Goal: Information Seeking & Learning: Learn about a topic

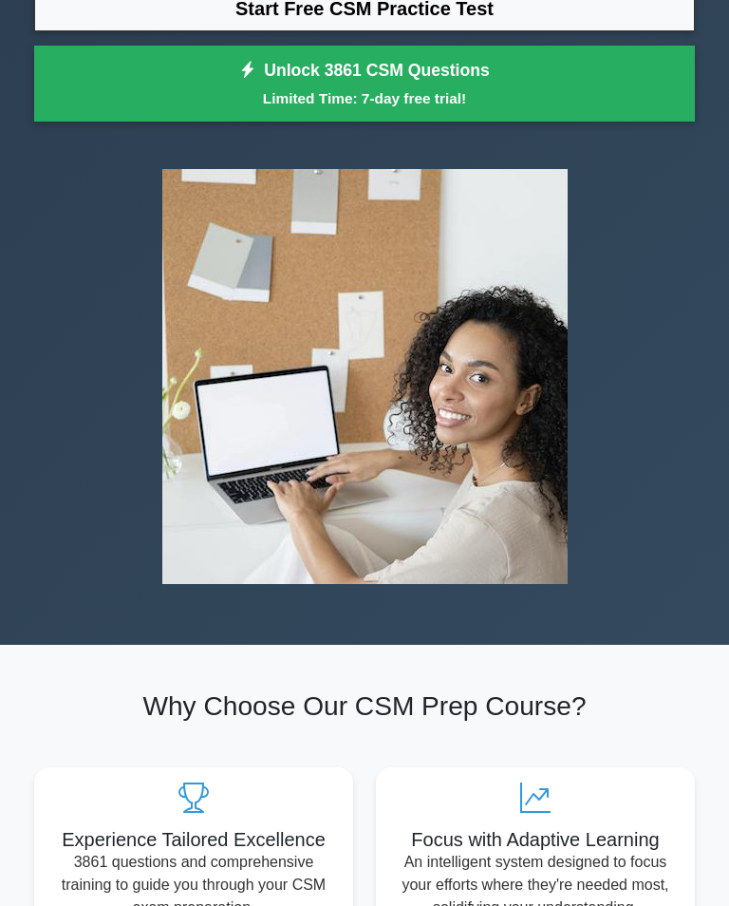
scroll to position [235, 0]
click at [188, 31] on link "Start Free CSM Practice Test" at bounding box center [364, 9] width 661 height 46
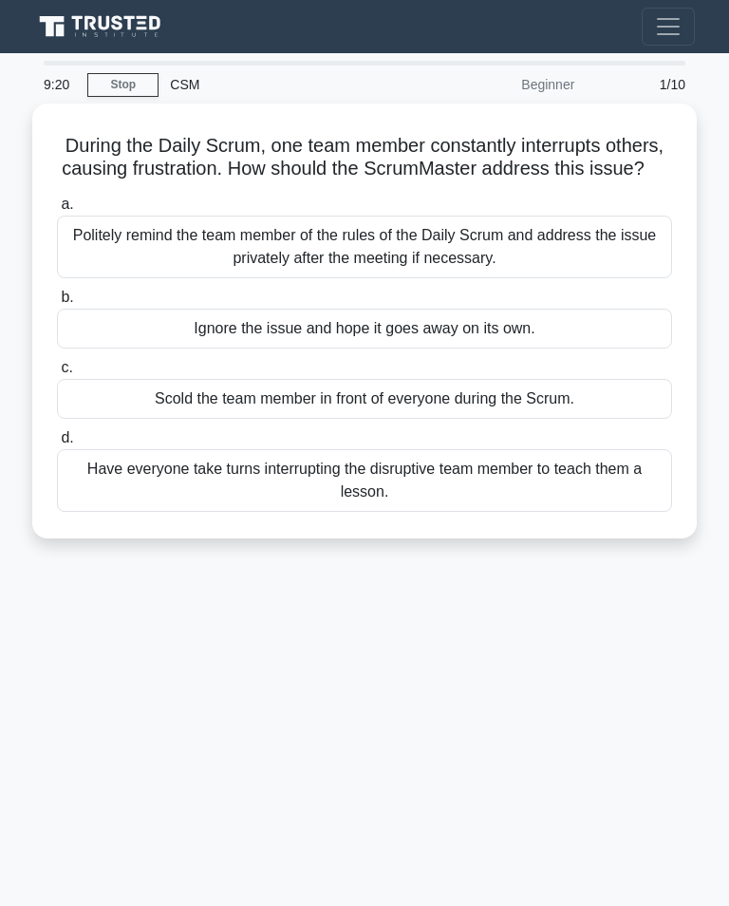
click at [99, 256] on div "Politely remind the team member of the rules of the Daily Scrum and address the…" at bounding box center [364, 247] width 615 height 63
click at [57, 211] on input "a. [PERSON_NAME] remind the team member of the rules of the Daily Scrum and add…" at bounding box center [57, 204] width 0 height 12
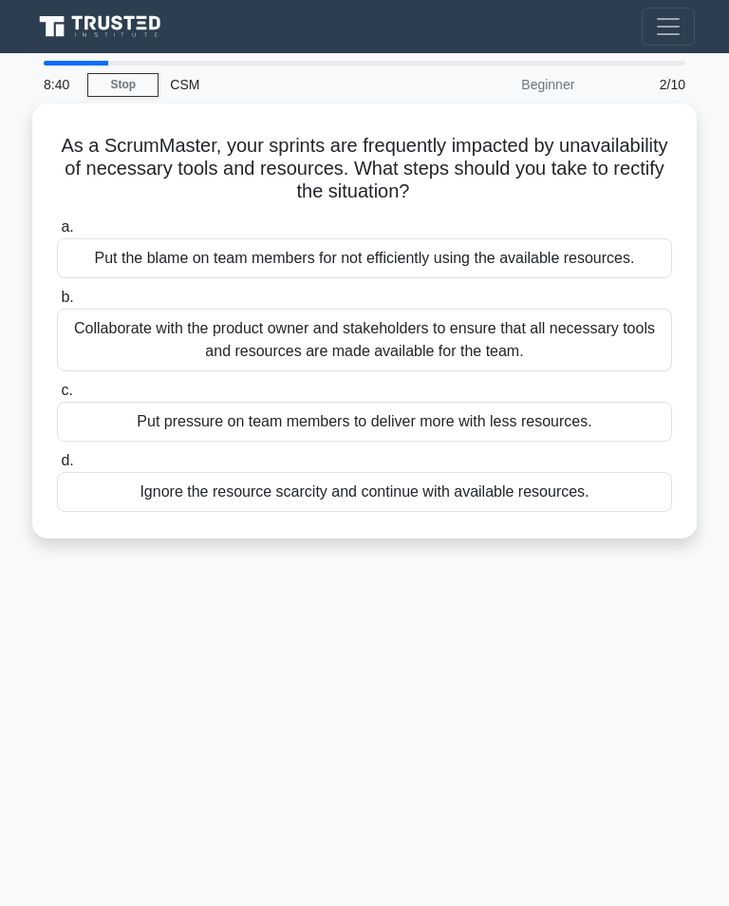
click at [107, 355] on div "Collaborate with the product owner and stakeholders to ensure that all necessar…" at bounding box center [364, 340] width 615 height 63
click at [57, 304] on input "b. Collaborate with the product owner and stakeholders to ensure that all neces…" at bounding box center [57, 298] width 0 height 12
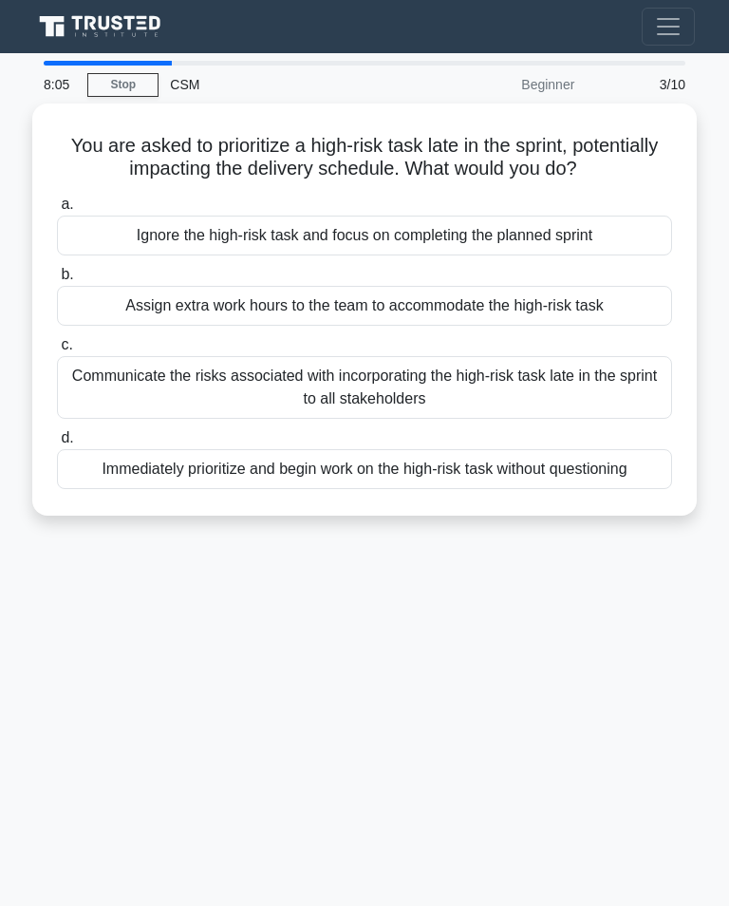
click at [111, 326] on div "Assign extra work hours to the team to accommodate the high-risk task" at bounding box center [364, 306] width 615 height 40
click at [57, 281] on input "b. Assign extra work hours to the team to accommodate the high-risk task" at bounding box center [57, 275] width 0 height 12
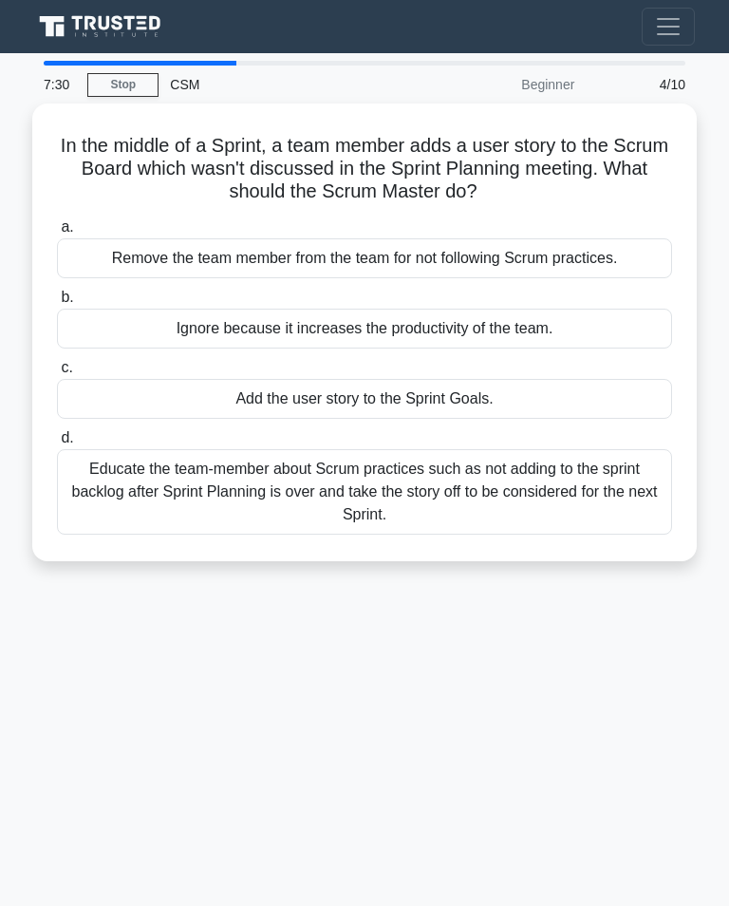
click at [619, 491] on div "Educate the team-member about Scrum practices such as not adding to the sprint …" at bounding box center [364, 491] width 615 height 85
click at [57, 444] on input "d. Educate the team-member about Scrum practices such as not adding to the spri…" at bounding box center [57, 438] width 0 height 12
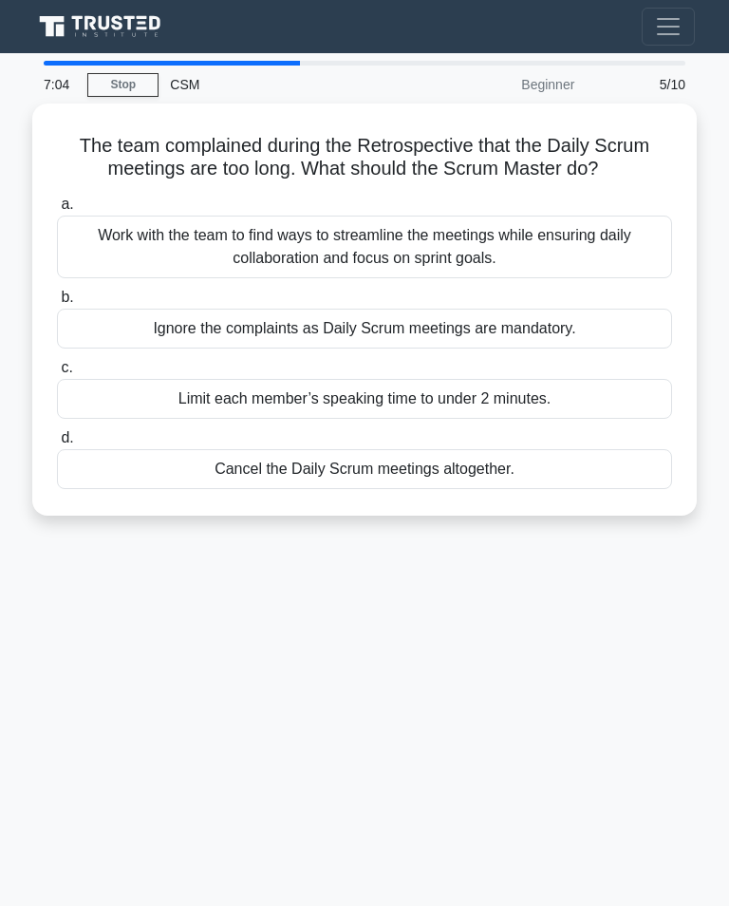
click at [612, 262] on div "Work with the team to find ways to streamline the meetings while ensuring daily…" at bounding box center [364, 247] width 615 height 63
click at [57, 211] on input "a. Work with the team to find ways to streamline the meetings while ensuring da…" at bounding box center [57, 204] width 0 height 12
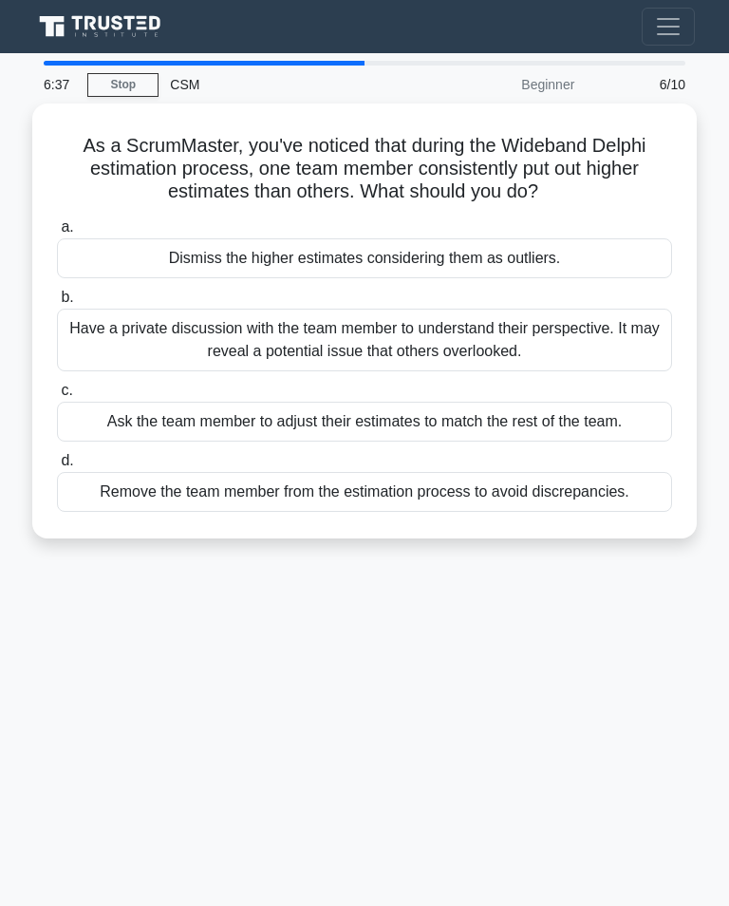
click at [627, 340] on div "Have a private discussion with the team member to understand their perspective.…" at bounding box center [364, 340] width 615 height 63
click at [57, 304] on input "b. Have a private discussion with the team member to understand their perspecti…" at bounding box center [57, 298] width 0 height 12
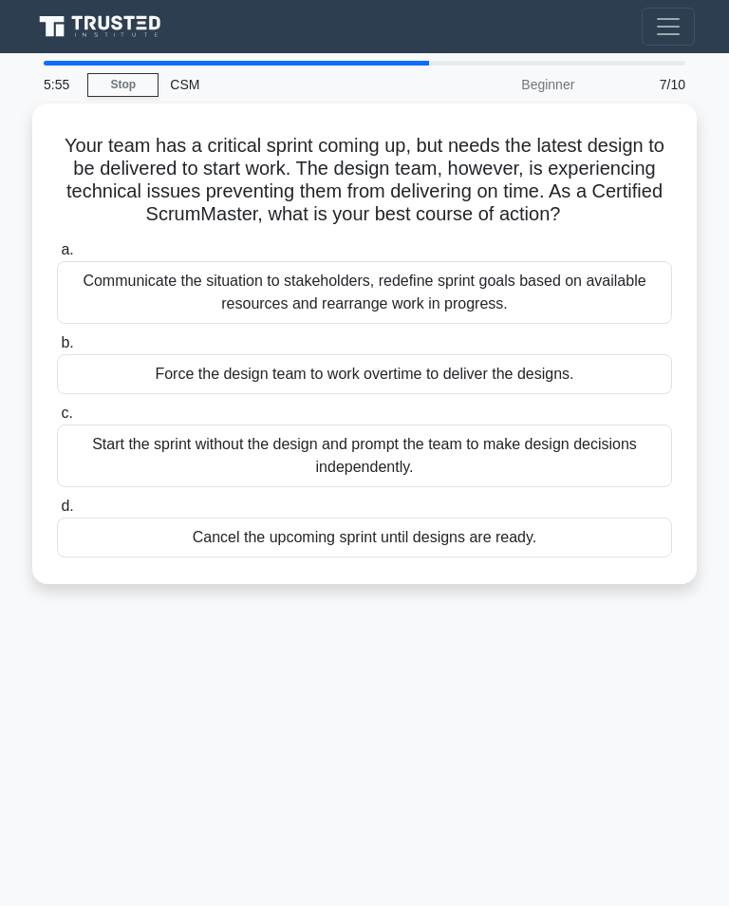
click at [606, 310] on div "Communicate the situation to stakeholders, redefine sprint goals based on avail…" at bounding box center [364, 292] width 615 height 63
click at [57, 256] on input "a. Communicate the situation to stakeholders, redefine sprint goals based on av…" at bounding box center [57, 250] width 0 height 12
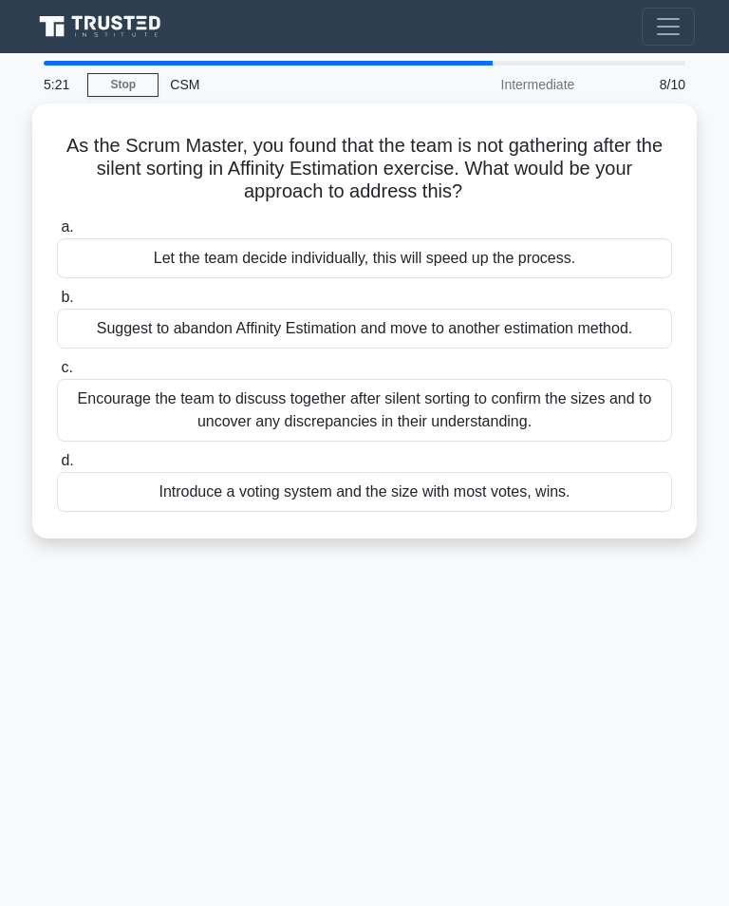
click at [632, 435] on div "Encourage the team to discuss together after silent sorting to confirm the size…" at bounding box center [364, 410] width 615 height 63
click at [57, 374] on input "c. Encourage the team to discuss together after silent sorting to confirm the s…" at bounding box center [57, 368] width 0 height 12
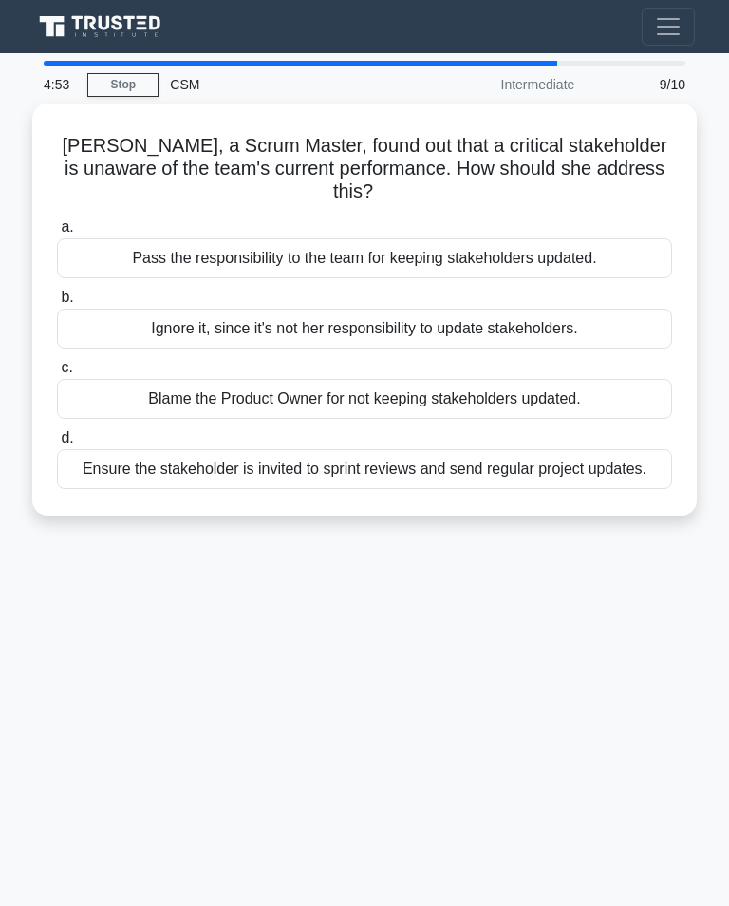
click at [624, 481] on div "Ensure the stakeholder is invited to sprint reviews and send regular project up…" at bounding box center [364, 469] width 615 height 40
click at [57, 444] on input "d. Ensure the stakeholder is invited to sprint reviews and send regular project…" at bounding box center [57, 438] width 0 height 12
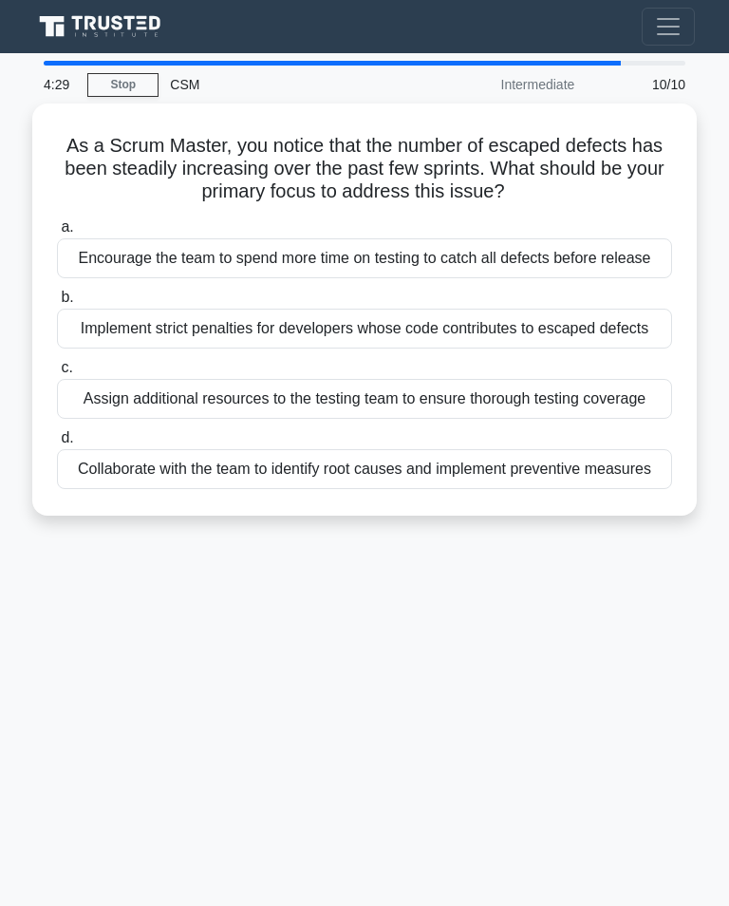
click at [59, 259] on div "Encourage the team to spend more time on testing to catch all defects before re…" at bounding box center [364, 258] width 615 height 40
click at [57, 234] on input "a. Encourage the team to spend more time on testing to catch all defects before…" at bounding box center [57, 227] width 0 height 12
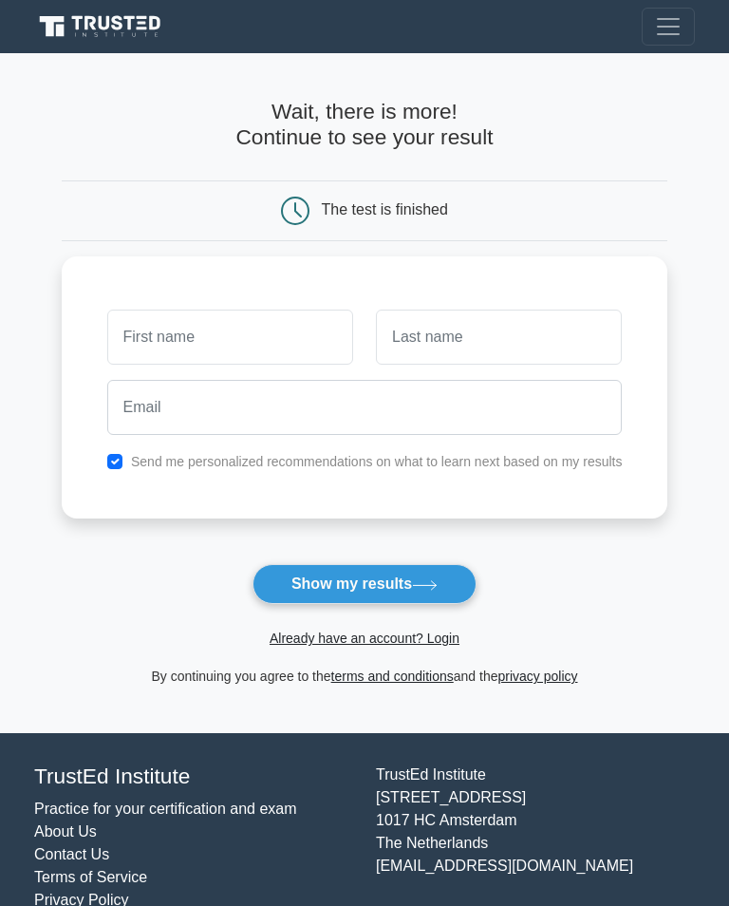
click at [107, 343] on input "text" at bounding box center [230, 337] width 246 height 55
type input "V"
click at [544, 351] on input "text" at bounding box center [499, 337] width 246 height 55
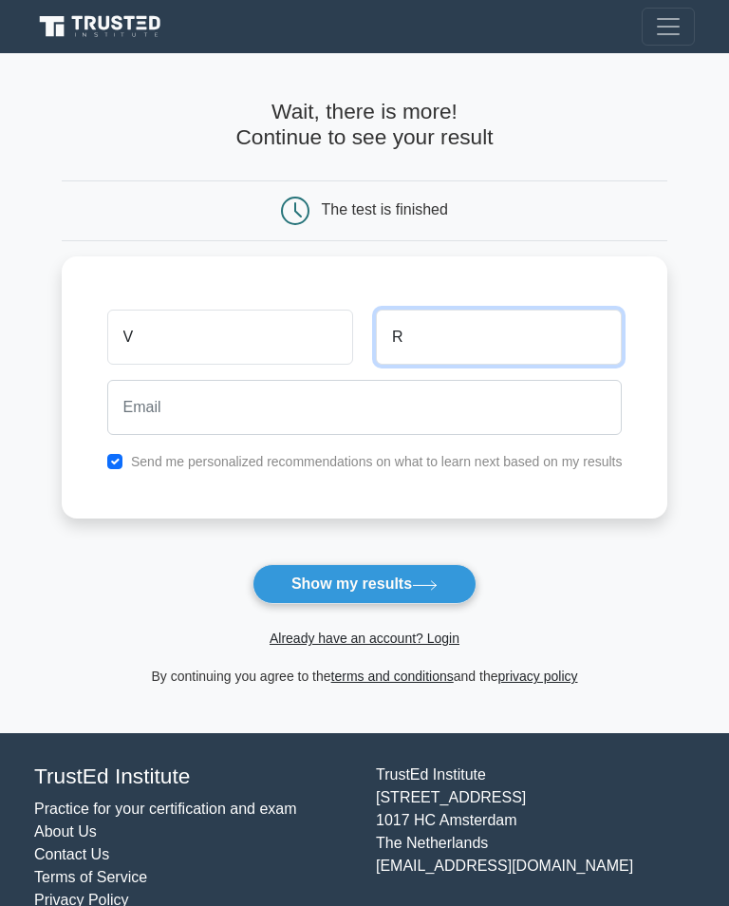
type input "R"
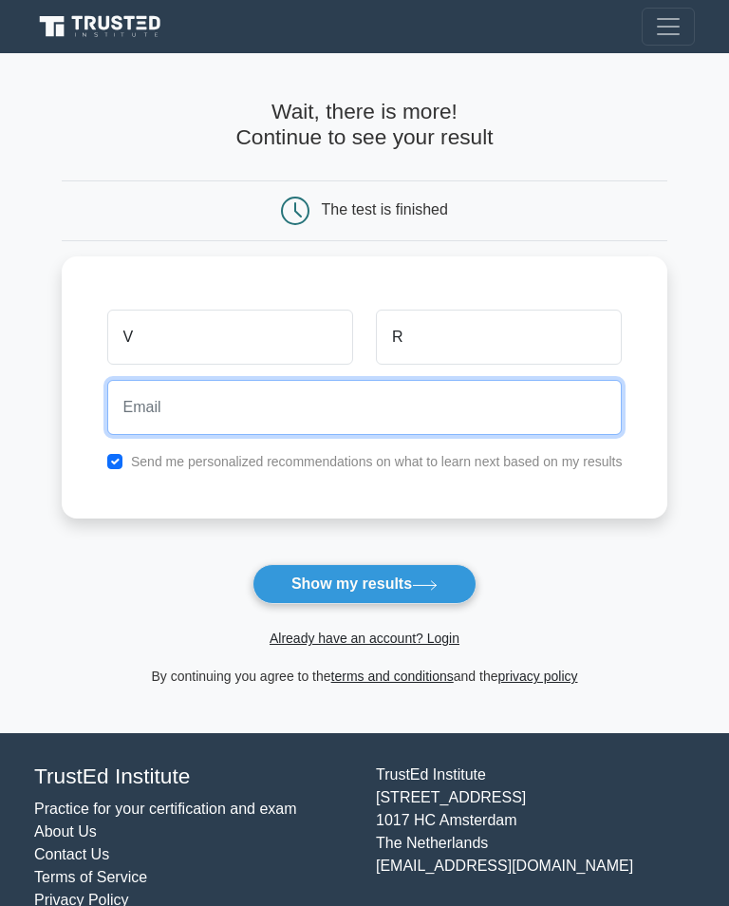
click at [422, 405] on input "email" at bounding box center [365, 407] width 516 height 55
type input "vidhyaayush@yahoo.com"
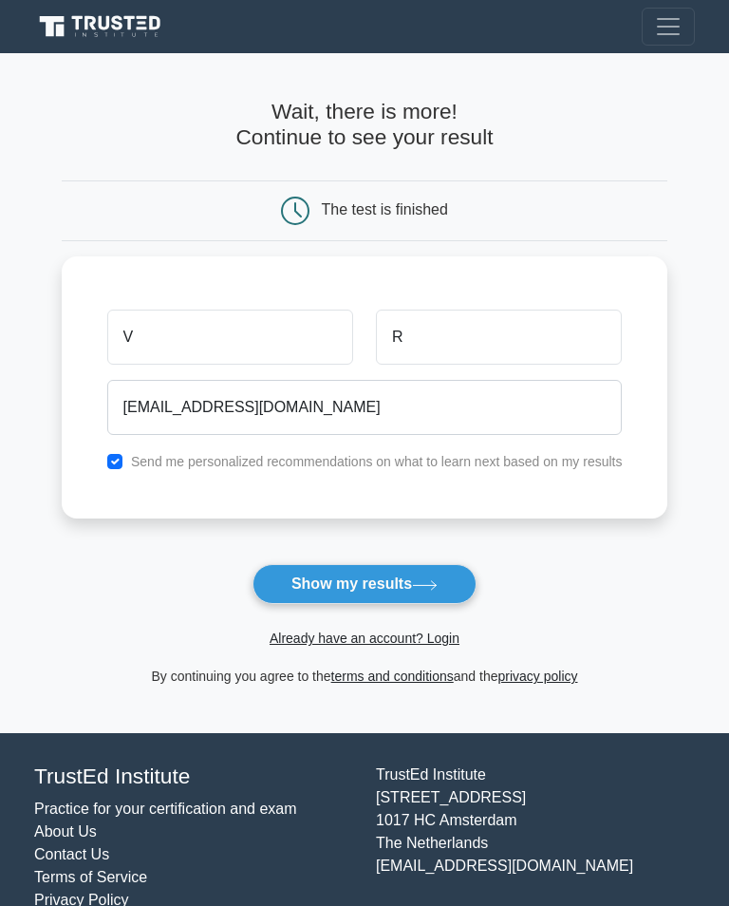
click at [446, 585] on button "Show my results" at bounding box center [365, 584] width 224 height 40
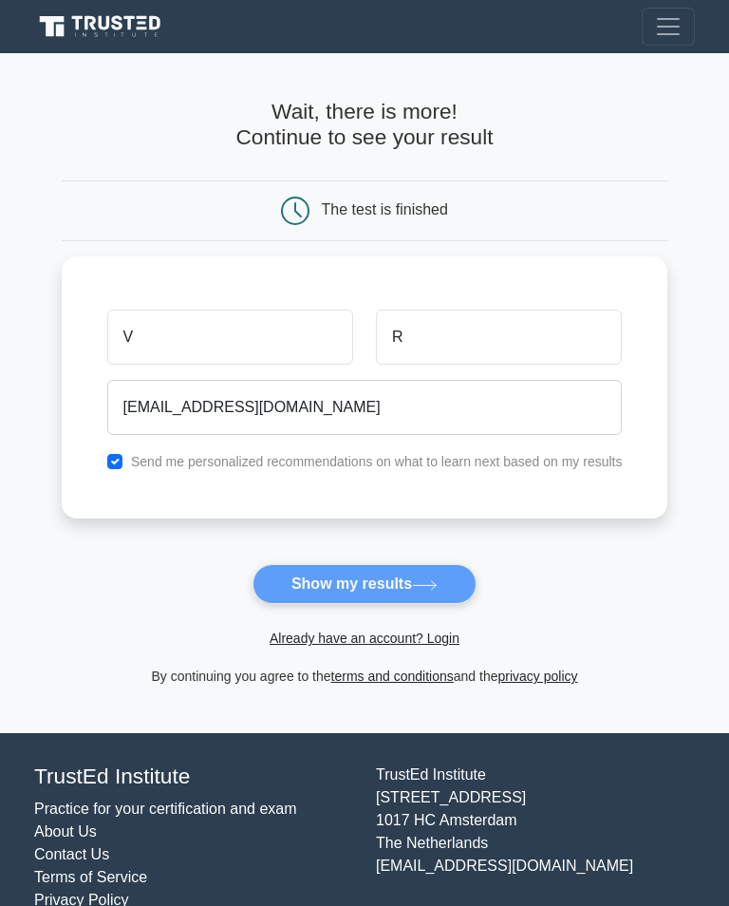
click at [324, 593] on form "Wait, there is more! Continue to see your result The test is finished V R" at bounding box center [365, 393] width 607 height 589
click at [310, 582] on form "Wait, there is more! Continue to see your result The test is finished V R" at bounding box center [365, 393] width 607 height 589
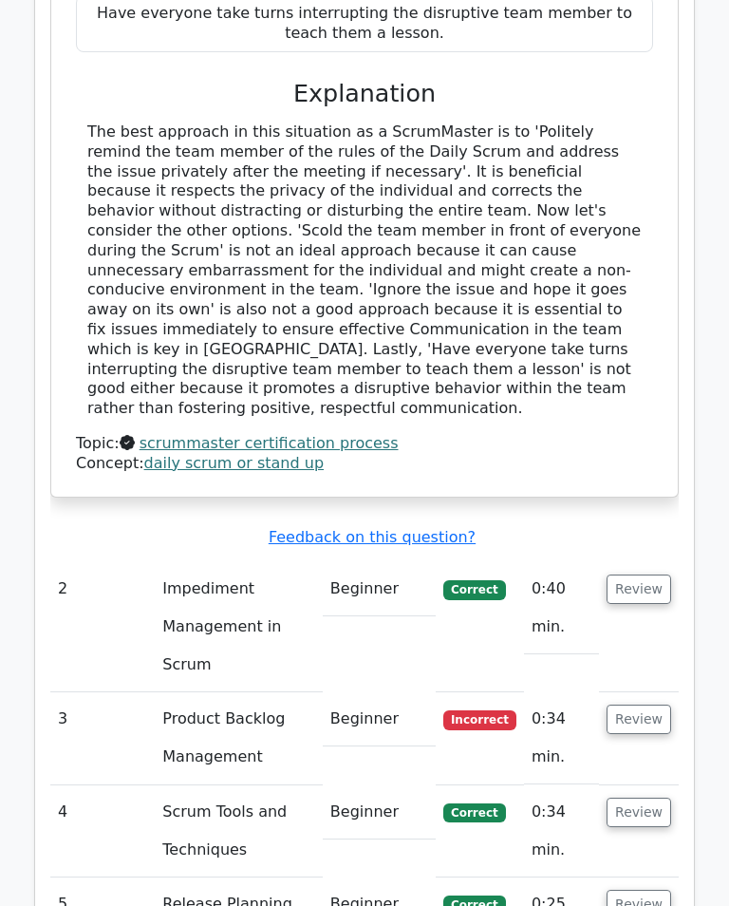
scroll to position [2273, 0]
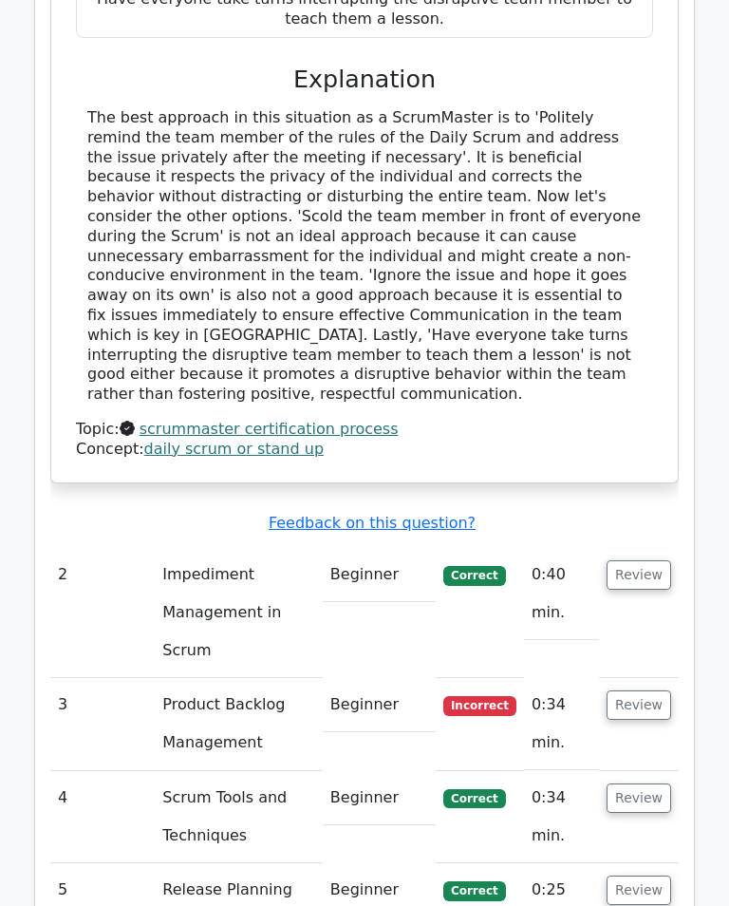
click at [656, 691] on button "Review" at bounding box center [639, 705] width 65 height 29
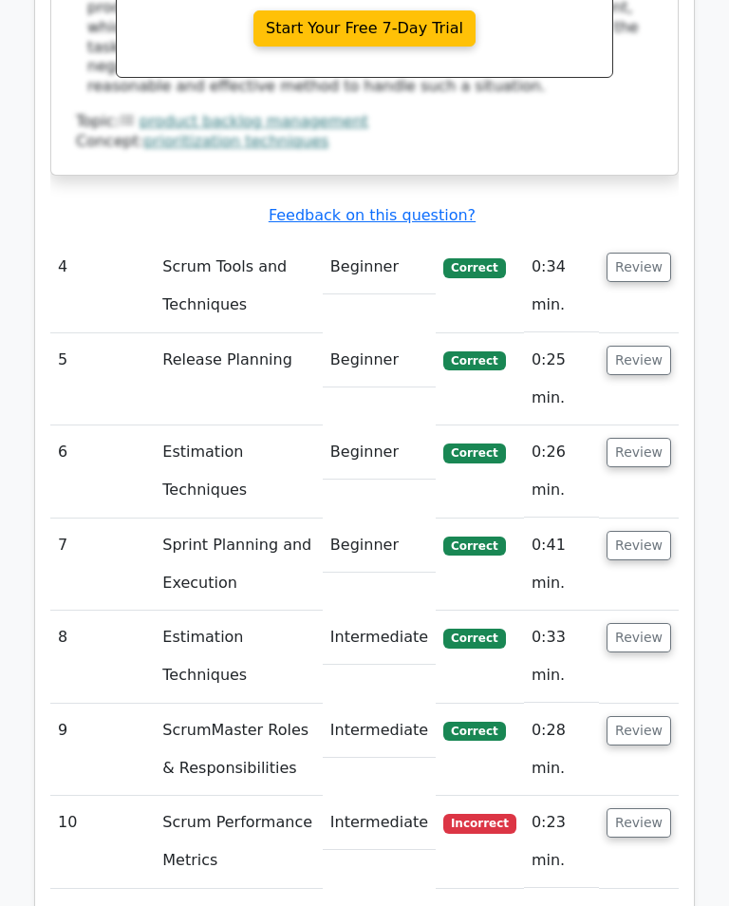
scroll to position [3637, 0]
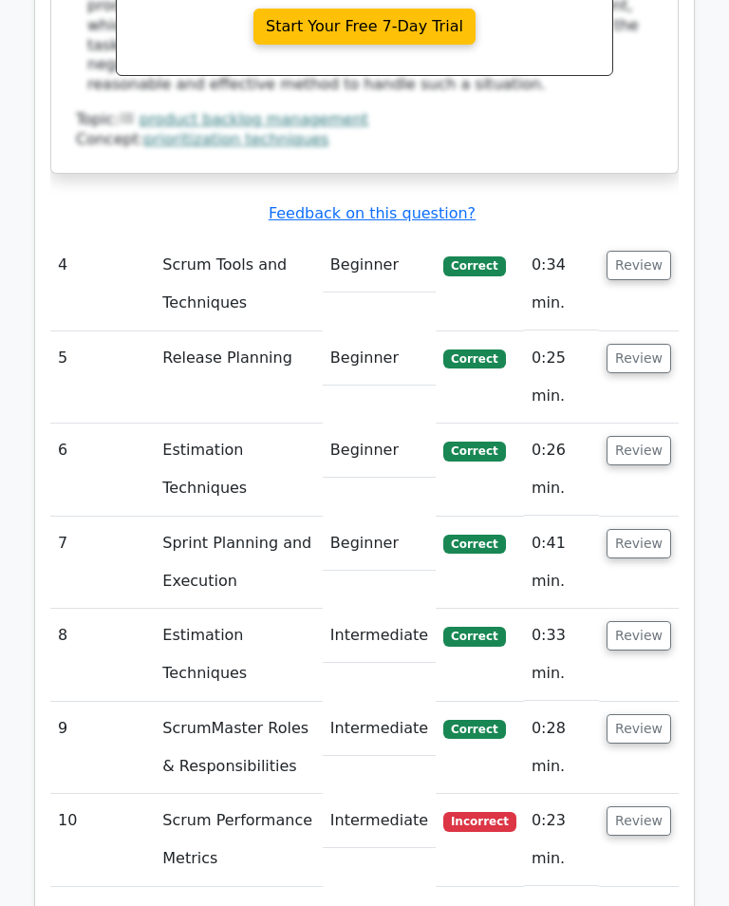
click at [508, 812] on span "Incorrect" at bounding box center [479, 821] width 73 height 19
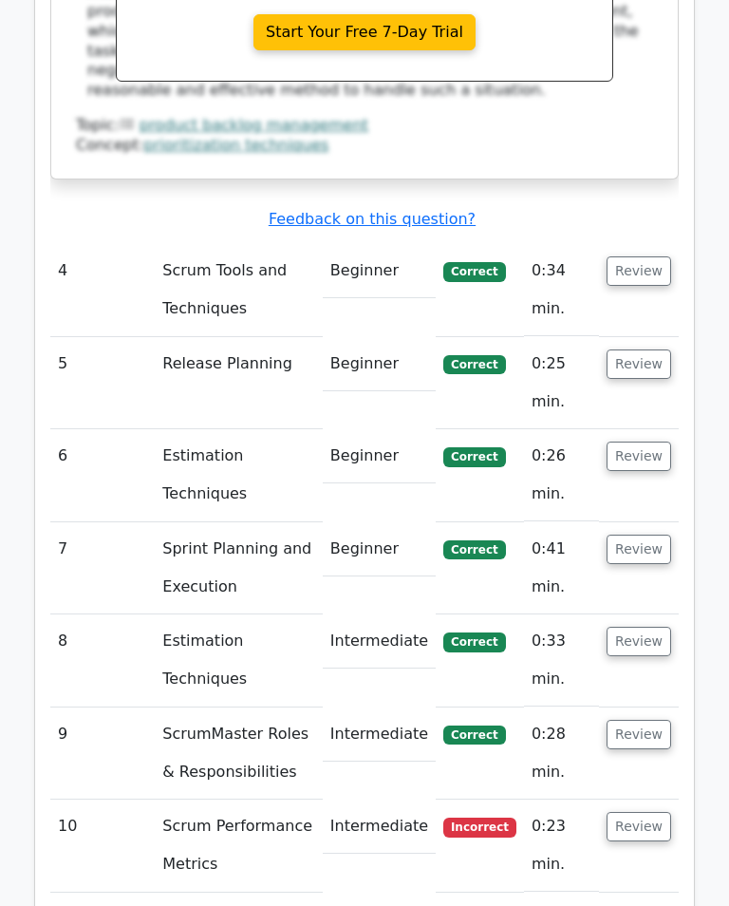
click at [659, 813] on button "Review" at bounding box center [639, 827] width 65 height 29
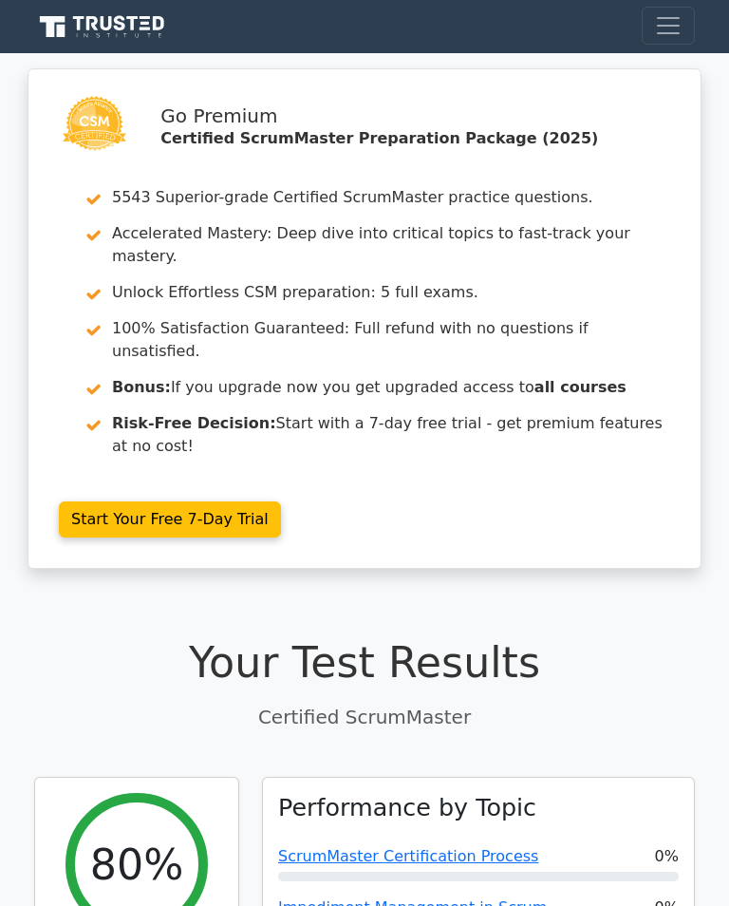
scroll to position [0, 0]
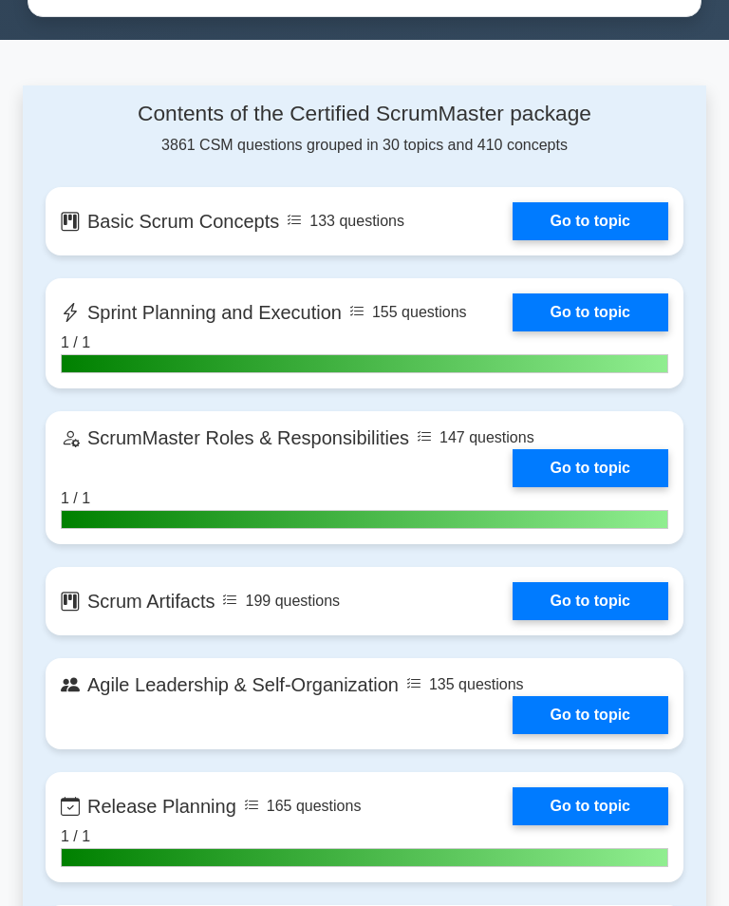
scroll to position [1153, 0]
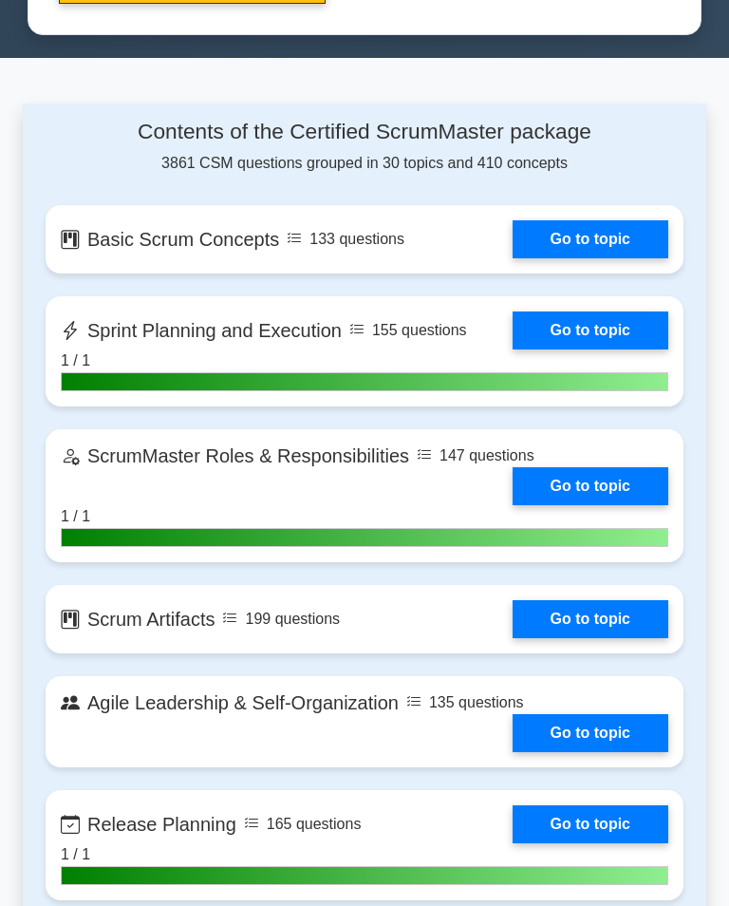
click at [625, 258] on link "Go to topic" at bounding box center [591, 239] width 156 height 38
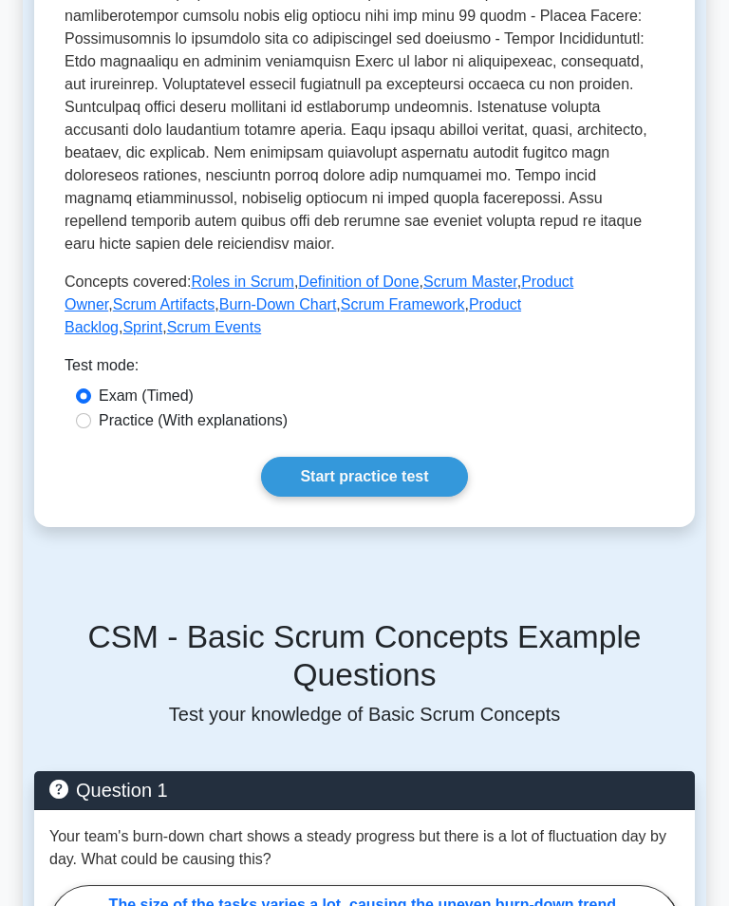
scroll to position [754, 0]
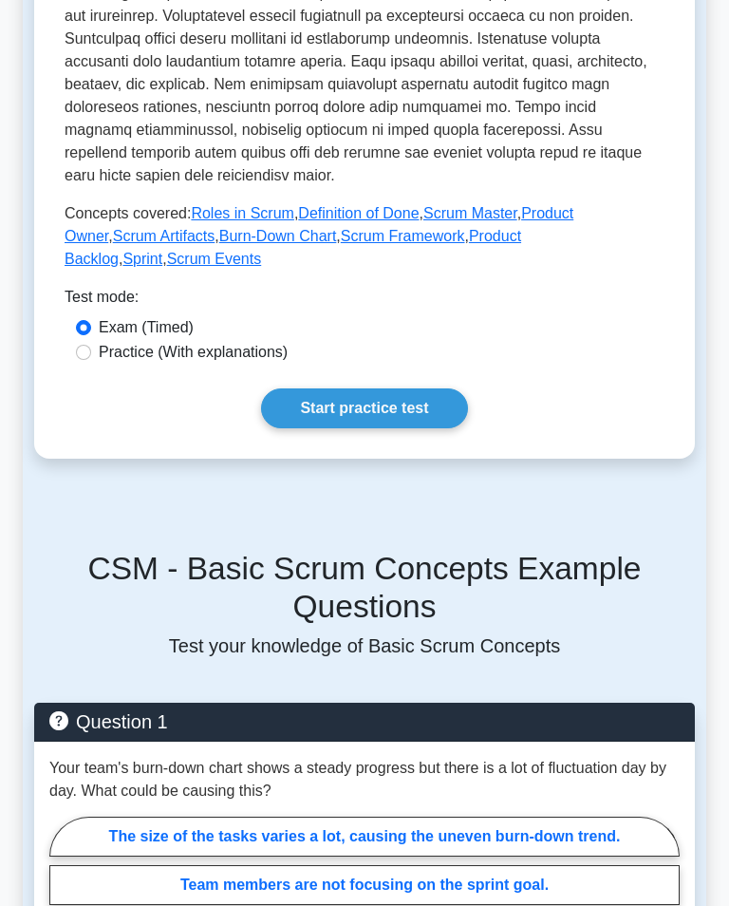
click at [440, 429] on link "Start practice test" at bounding box center [364, 409] width 206 height 40
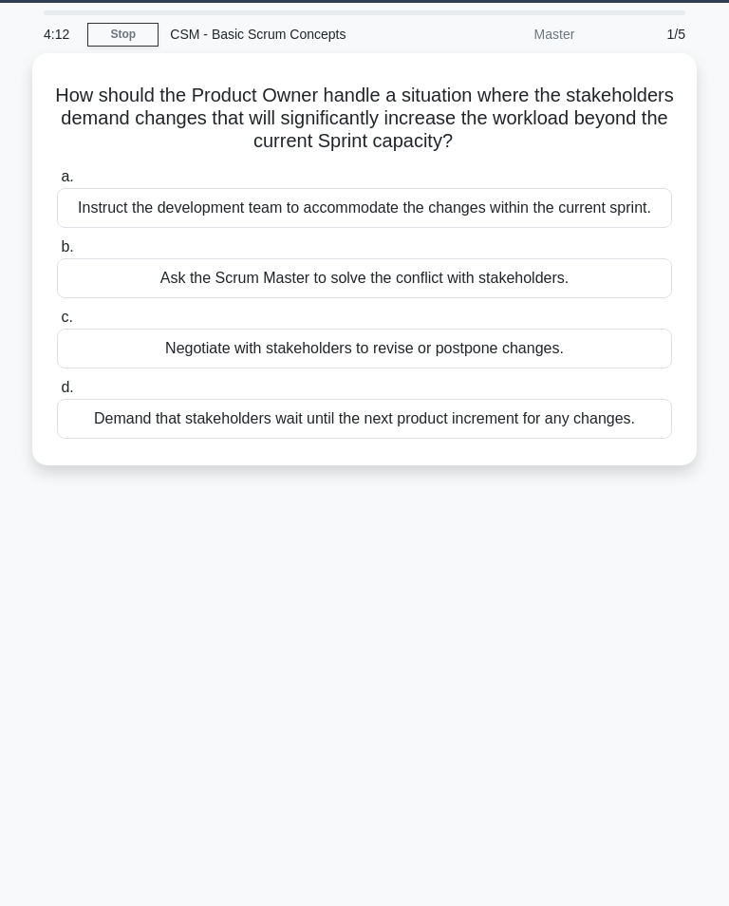
scroll to position [51, 0]
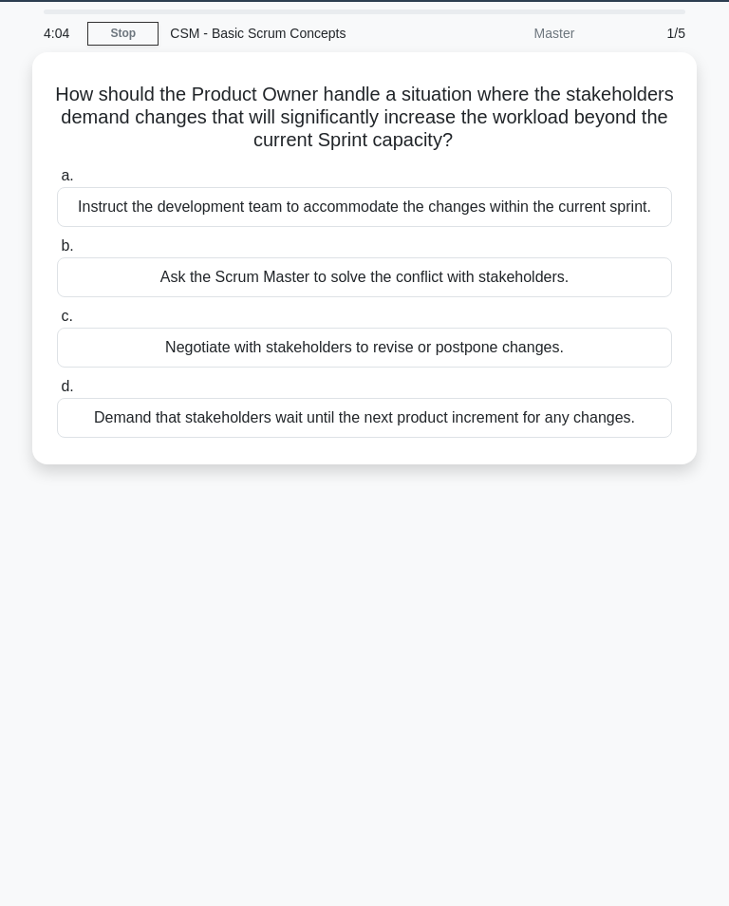
click at [590, 438] on div "Demand that stakeholders wait until the next product increment for any changes." at bounding box center [364, 418] width 615 height 40
click at [57, 393] on input "d. Demand that stakeholders wait until the next product increment for any chang…" at bounding box center [57, 387] width 0 height 12
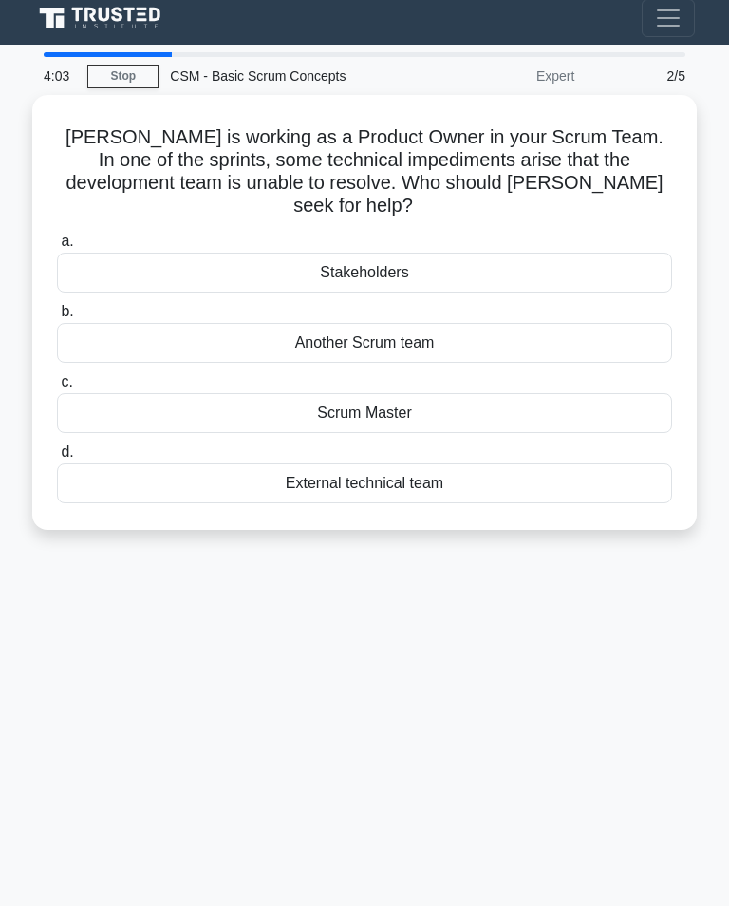
scroll to position [0, 0]
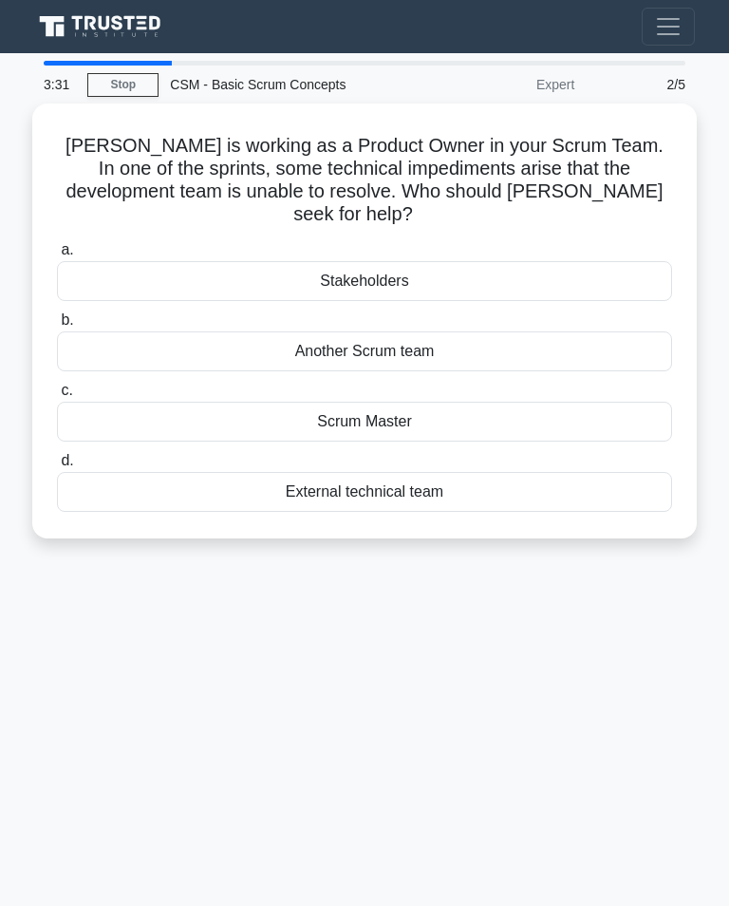
click at [558, 426] on div "Scrum Master" at bounding box center [364, 422] width 615 height 40
click at [57, 397] on input "c. Scrum Master" at bounding box center [57, 391] width 0 height 12
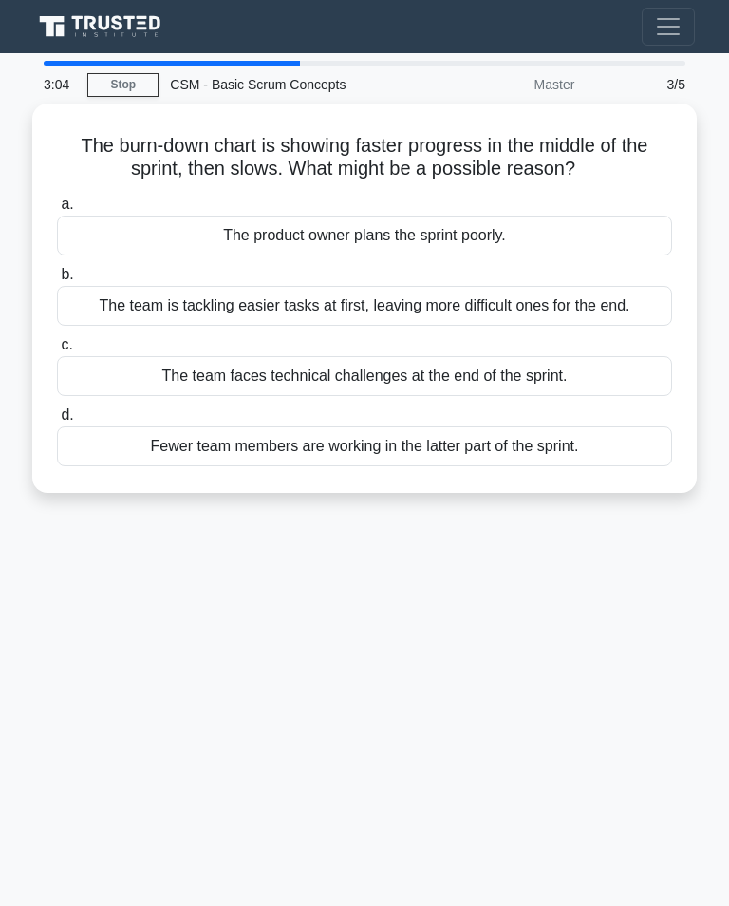
click at [627, 307] on div "The team is tackling easier tasks at first, leaving more difficult ones for the…" at bounding box center [364, 306] width 615 height 40
click at [57, 281] on input "b. The team is tackling easier tasks at first, leaving more difficult ones for …" at bounding box center [57, 275] width 0 height 12
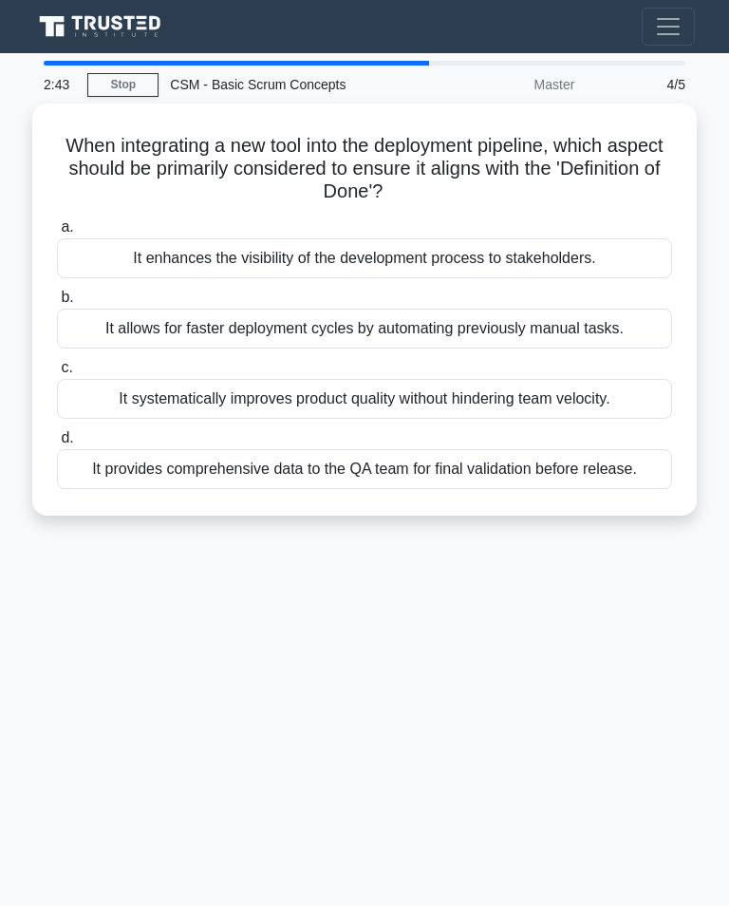
click at [620, 489] on div "It provides comprehensive data to the QA team for final validation before relea…" at bounding box center [364, 469] width 615 height 40
click at [57, 444] on input "d. It provides comprehensive data to the QA team for final validation before re…" at bounding box center [57, 438] width 0 height 12
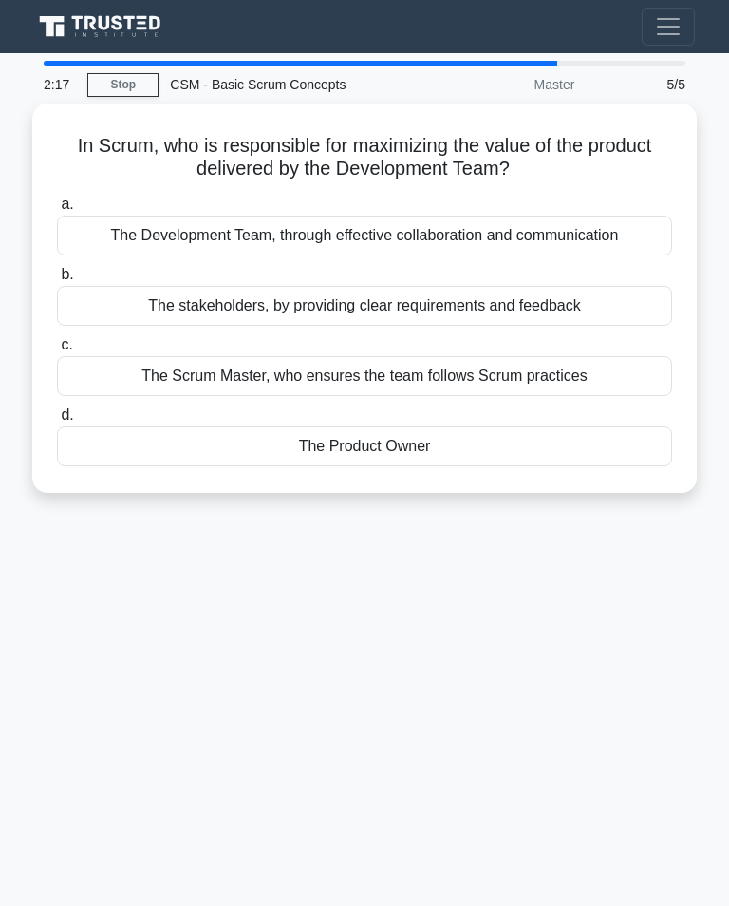
click at [620, 385] on div "The Scrum Master, who ensures the team follows Scrum practices" at bounding box center [364, 376] width 615 height 40
click at [57, 351] on input "c. The Scrum Master, who ensures the team follows Scrum practices" at bounding box center [57, 345] width 0 height 12
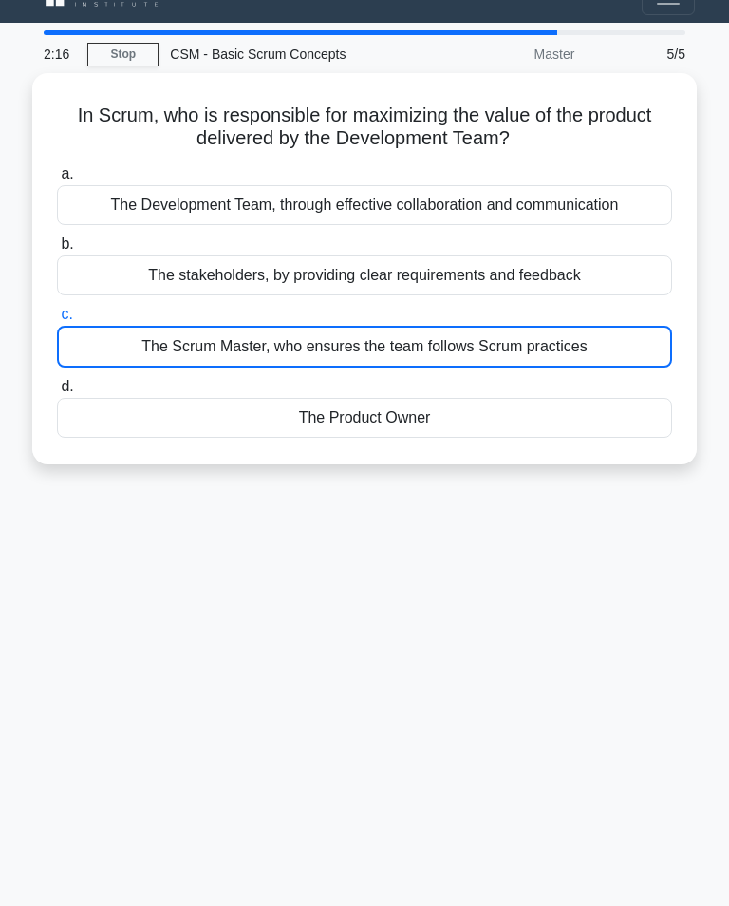
scroll to position [30, 0]
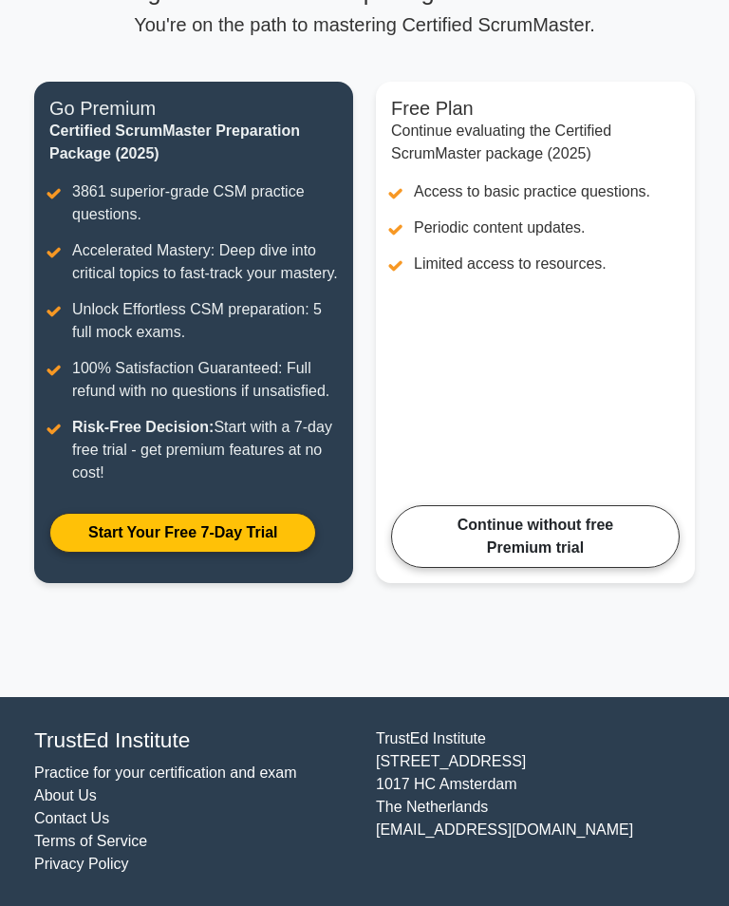
scroll to position [182, 0]
click at [627, 568] on link "Continue without free Premium trial" at bounding box center [535, 536] width 289 height 63
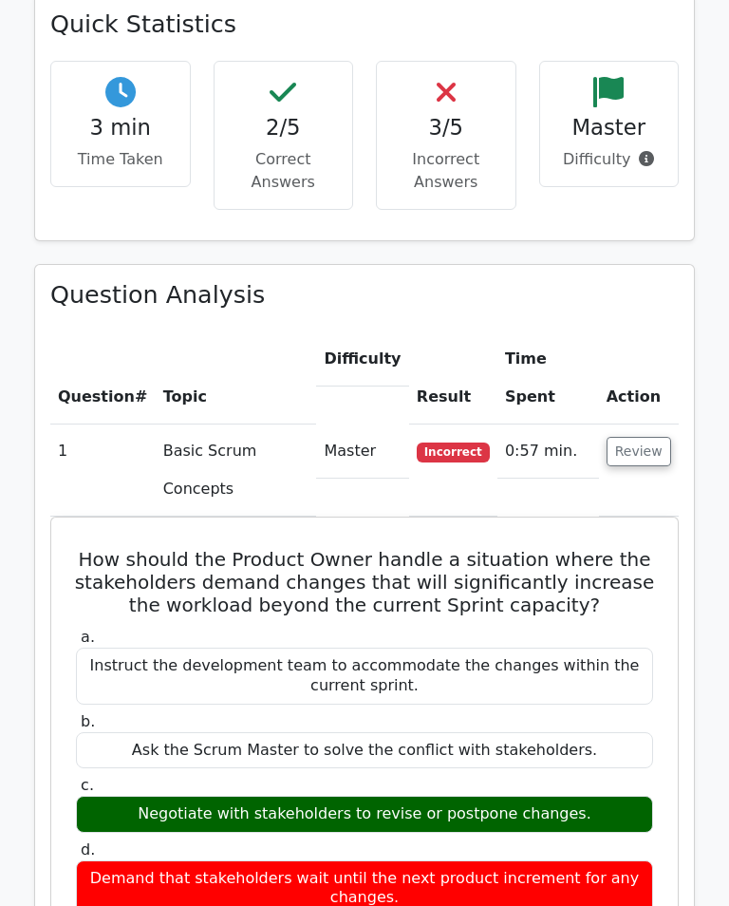
scroll to position [1103, 0]
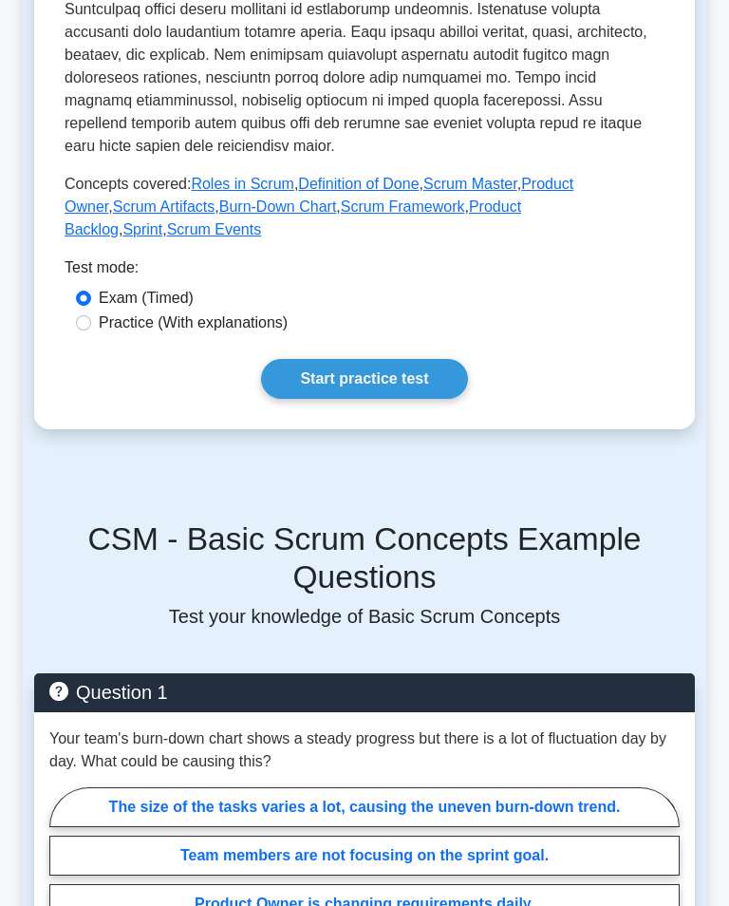
click at [429, 399] on link "Start practice test" at bounding box center [364, 379] width 206 height 40
click at [85, 330] on input "Practice (With explanations)" at bounding box center [83, 322] width 15 height 15
radio input "true"
click at [356, 399] on link "Start practice test" at bounding box center [364, 379] width 206 height 40
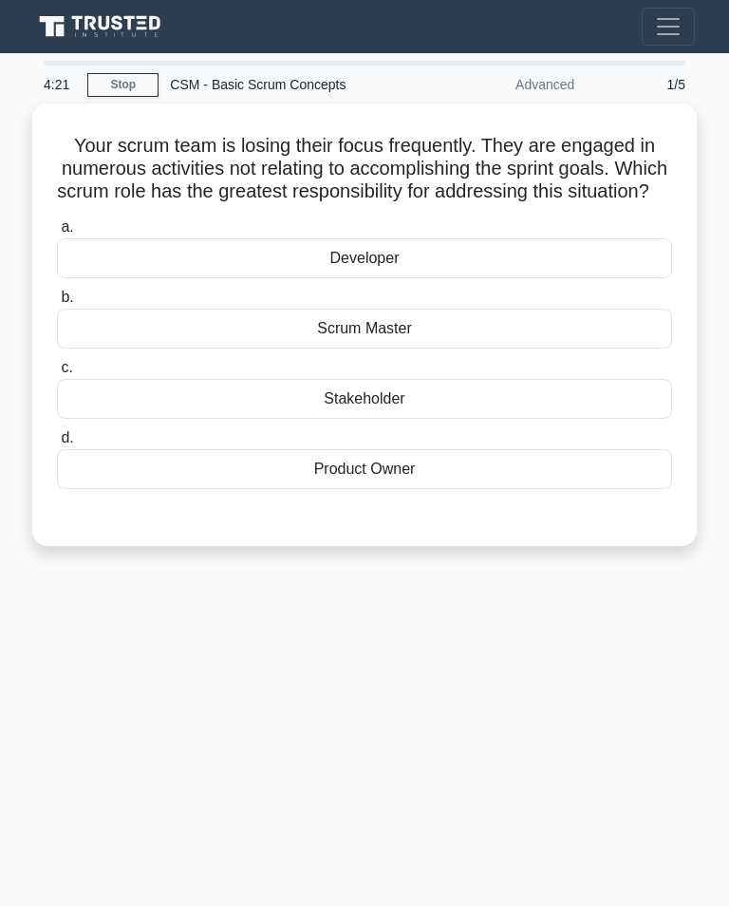
click at [521, 349] on div "Scrum Master" at bounding box center [364, 329] width 615 height 40
click at [57, 304] on input "b. Scrum Master" at bounding box center [57, 298] width 0 height 12
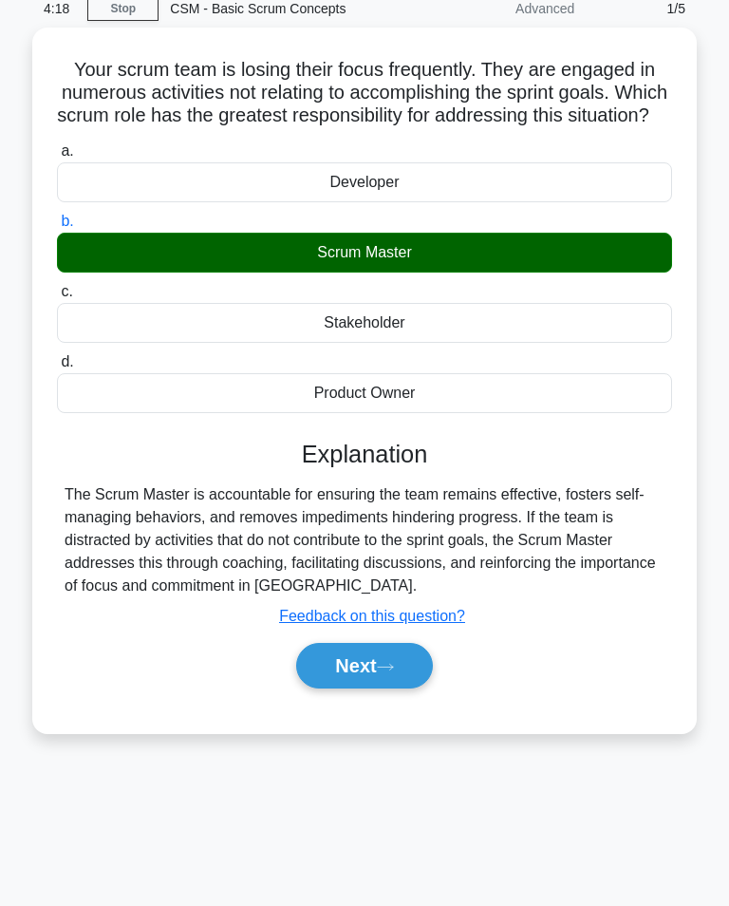
scroll to position [83, 0]
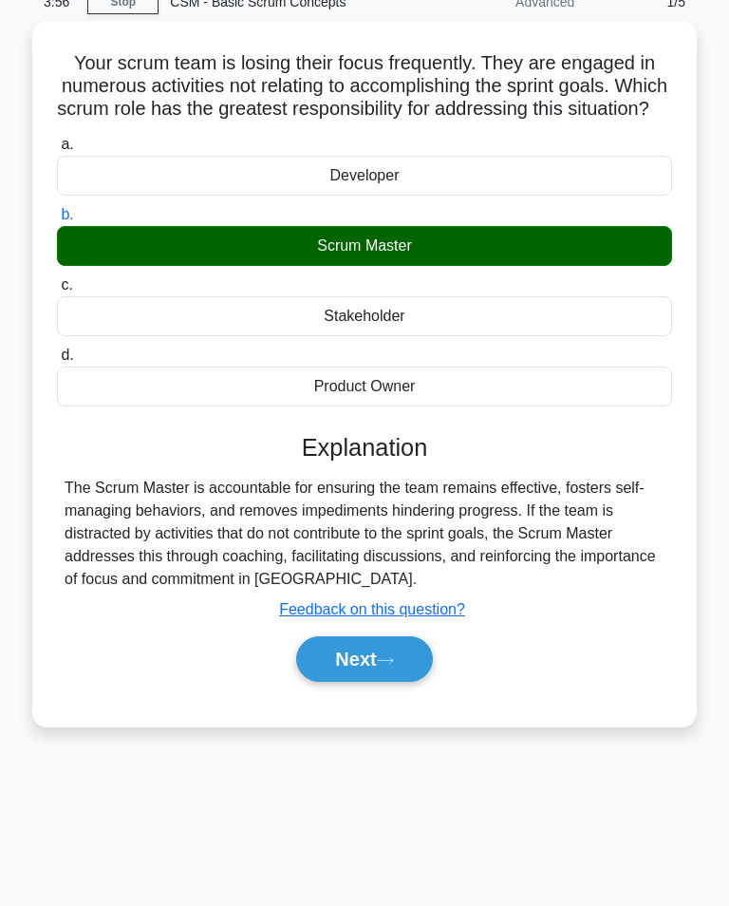
click at [288, 682] on div "Next" at bounding box center [364, 659] width 623 height 46
click at [321, 682] on button "Next" at bounding box center [364, 659] width 136 height 46
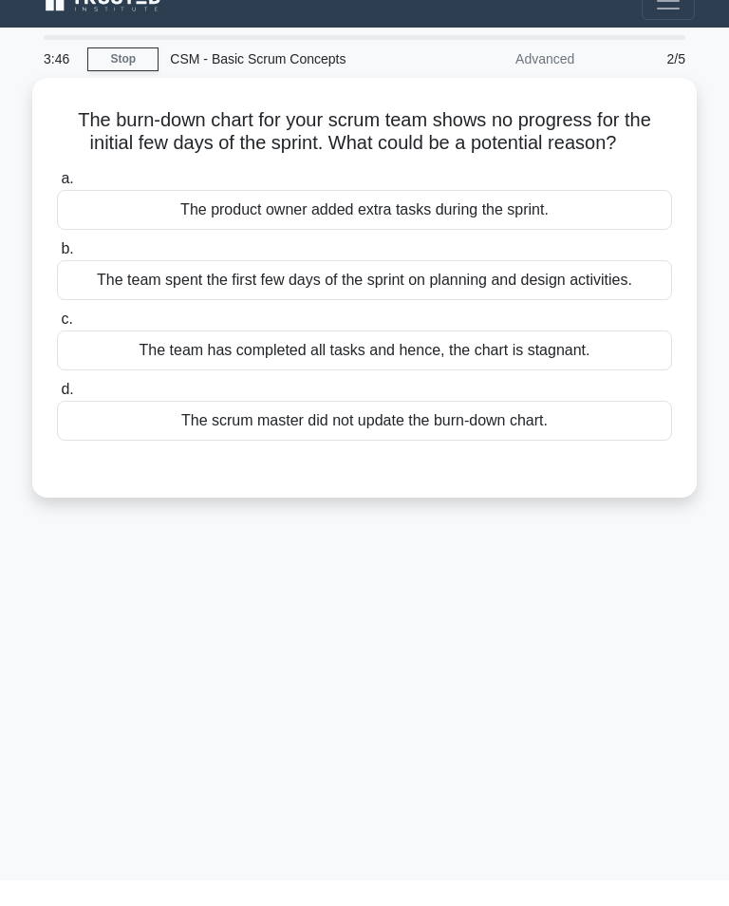
scroll to position [28, 0]
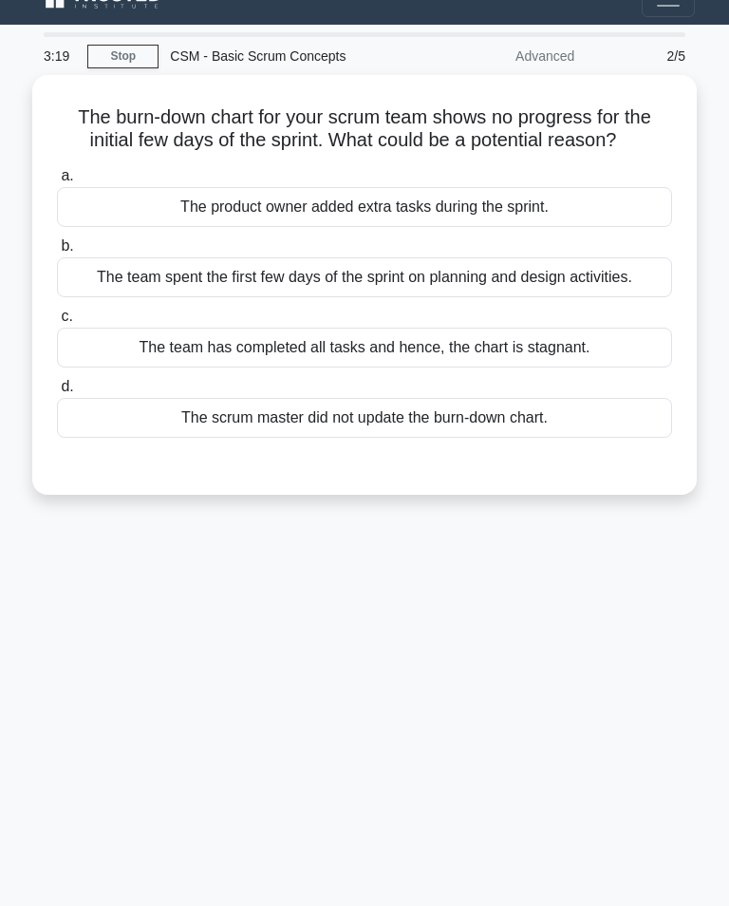
click at [593, 297] on div "The team spent the first few days of the sprint on planning and design activiti…" at bounding box center [364, 277] width 615 height 40
click at [57, 253] on input "b. The team spent the first few days of the sprint on planning and design activ…" at bounding box center [57, 246] width 0 height 12
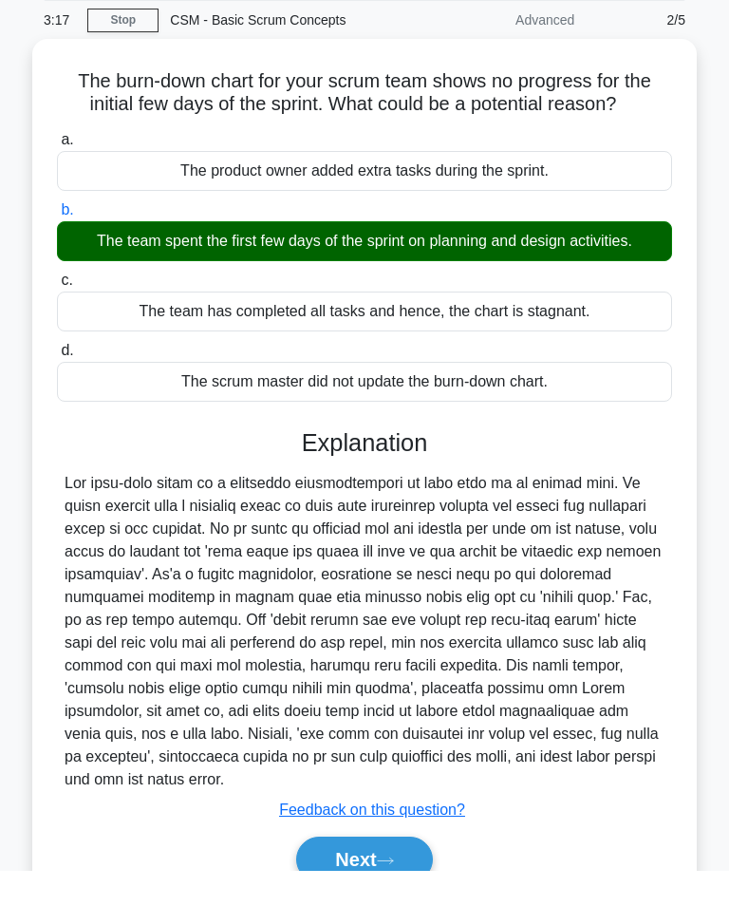
scroll to position [179, 0]
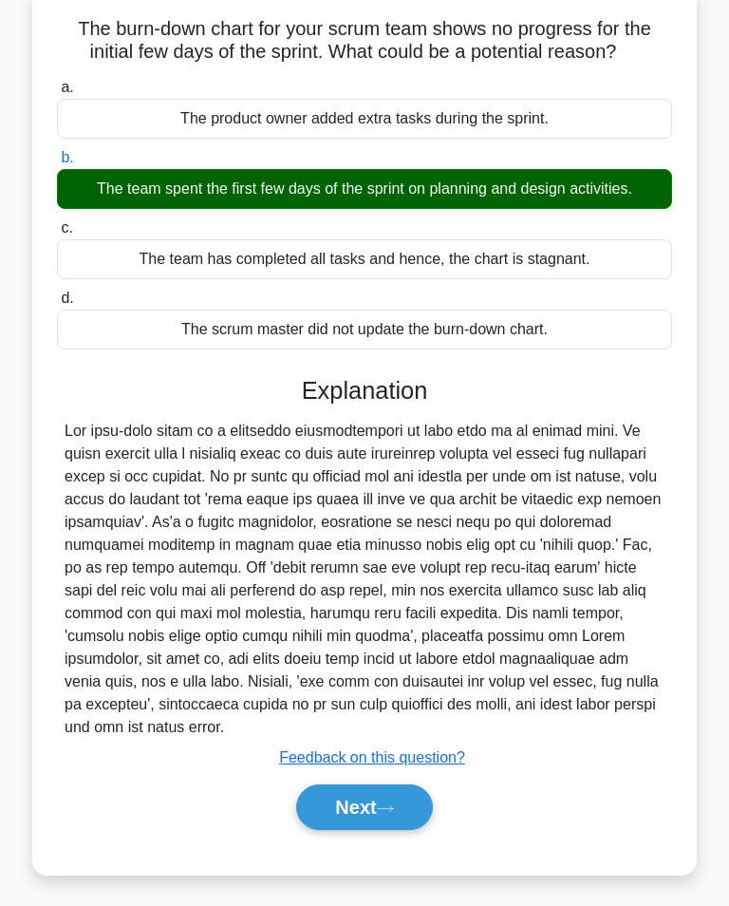
click at [403, 830] on button "Next" at bounding box center [364, 807] width 136 height 46
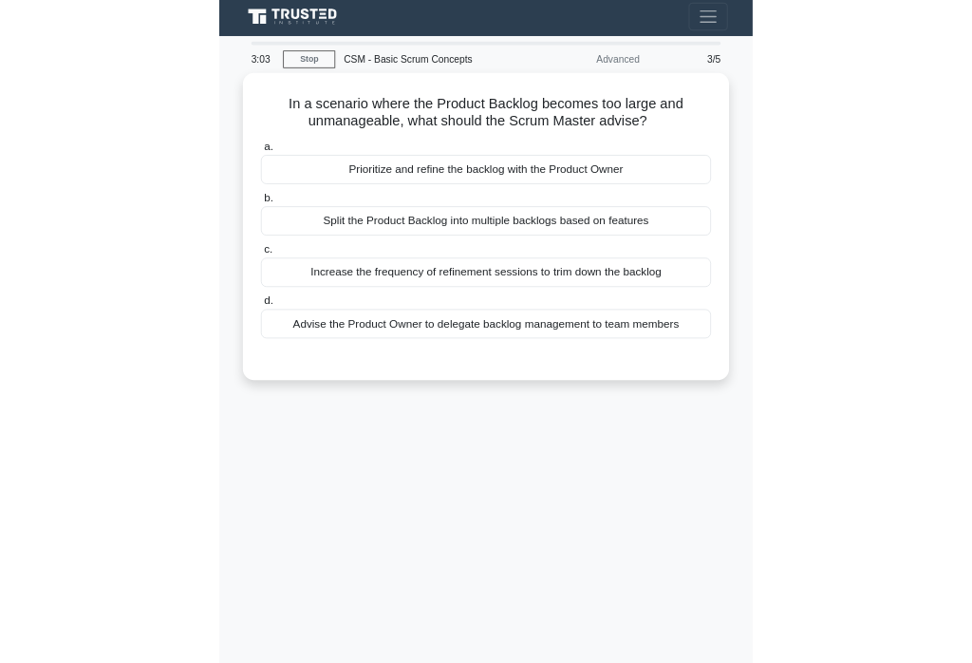
scroll to position [0, 0]
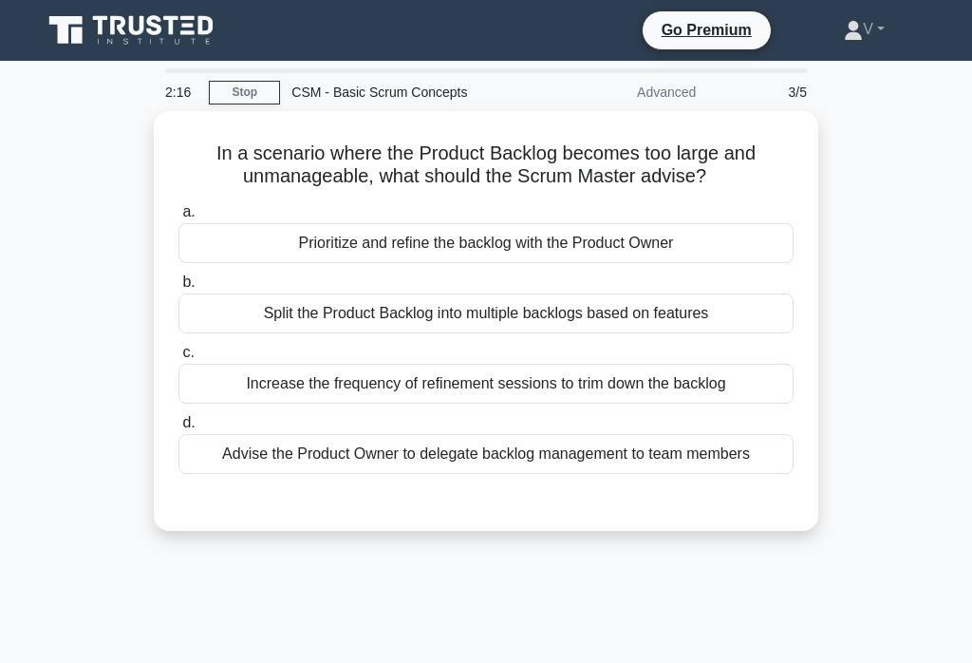
click at [678, 28] on link "Go Premium" at bounding box center [707, 30] width 113 height 24
click at [728, 41] on link "Go Premium" at bounding box center [707, 30] width 113 height 24
